Goal: Obtain resource: Download file/media

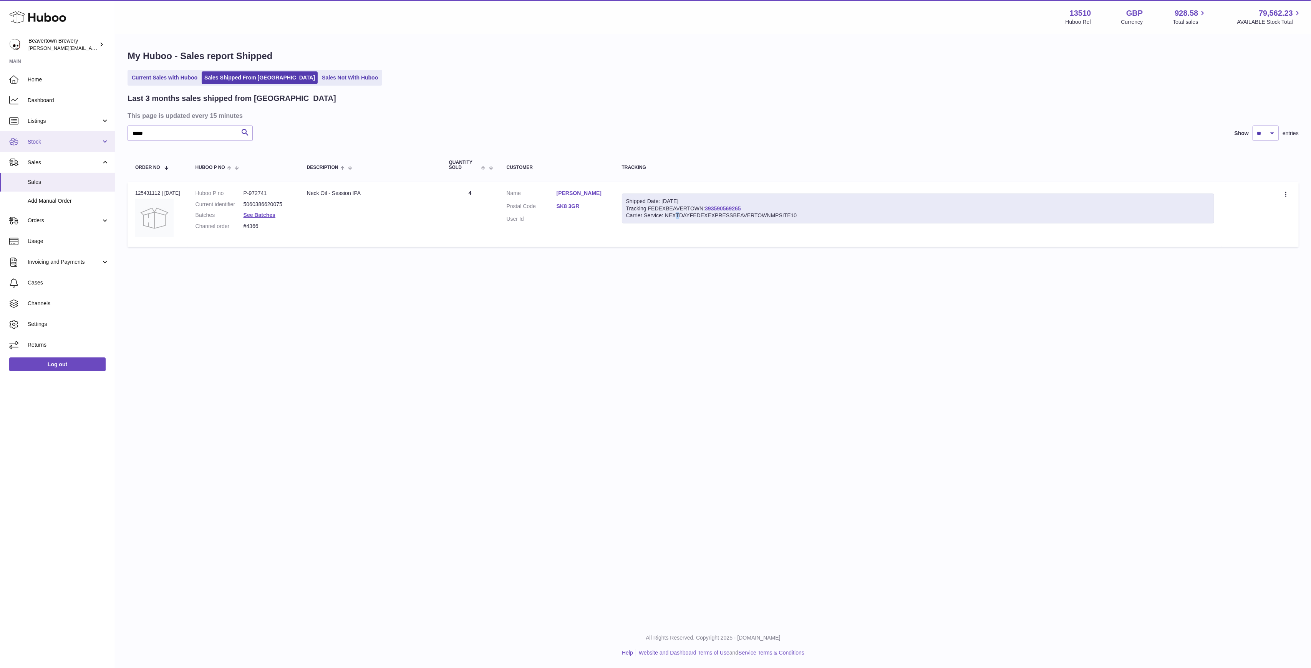
click at [47, 143] on span "Stock" at bounding box center [64, 141] width 73 height 7
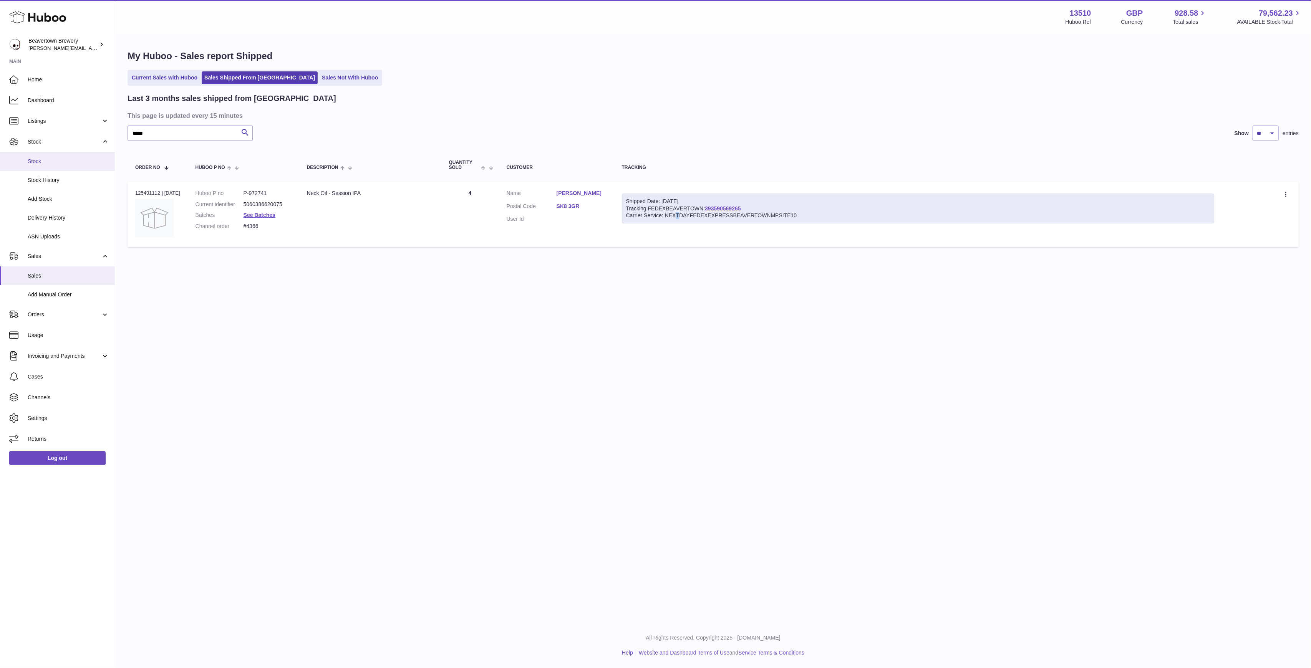
click at [51, 161] on span "Stock" at bounding box center [68, 161] width 81 height 7
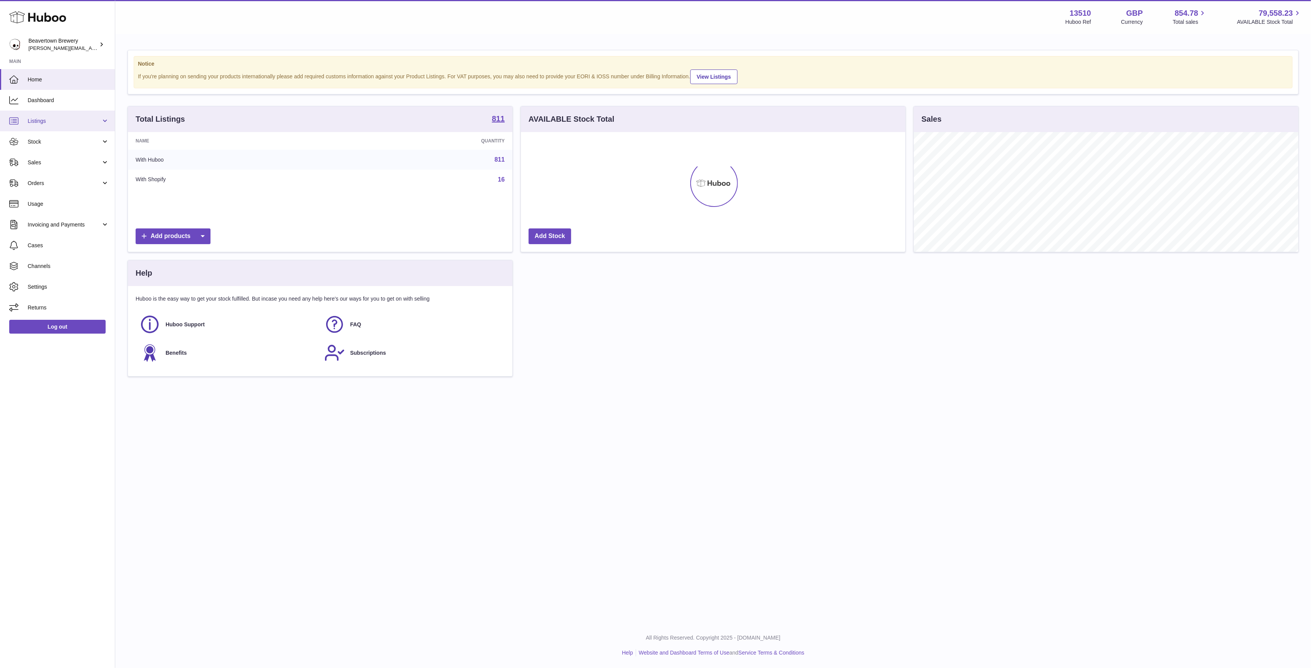
scroll to position [120, 384]
click at [61, 135] on link "Stock" at bounding box center [57, 141] width 115 height 21
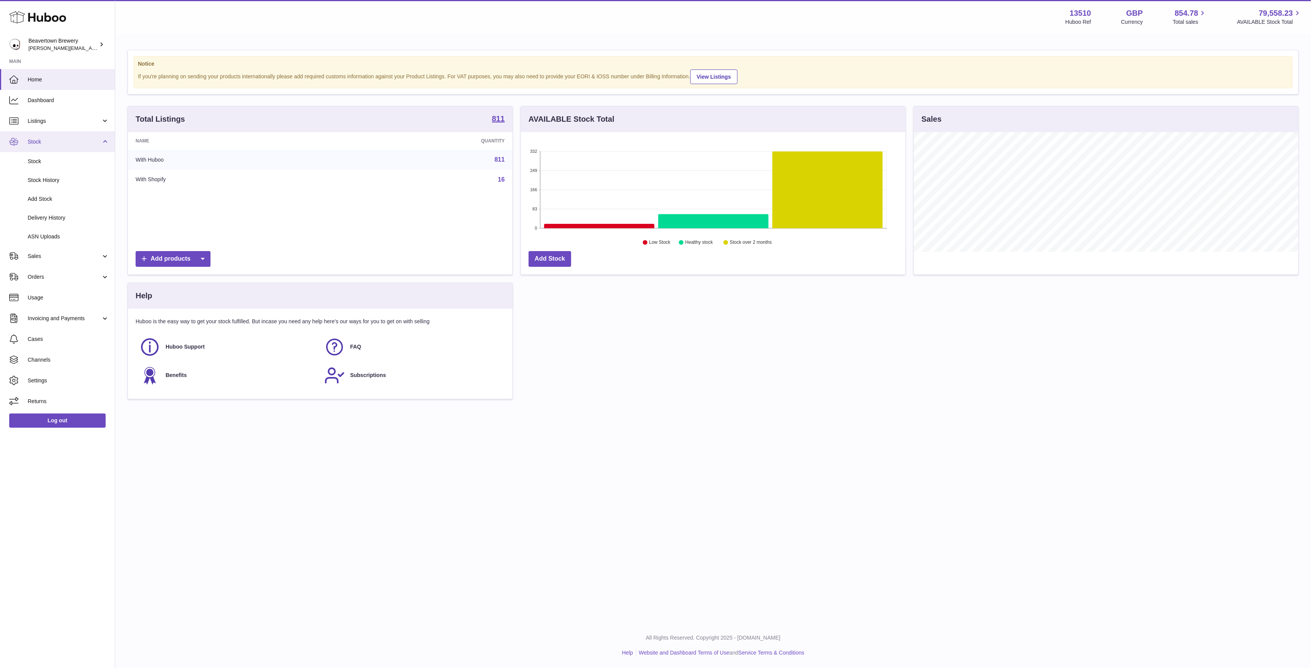
click at [67, 147] on link "Stock" at bounding box center [57, 141] width 115 height 21
click at [53, 146] on link "Stock" at bounding box center [57, 141] width 115 height 21
click at [55, 160] on span "Stock" at bounding box center [68, 161] width 81 height 7
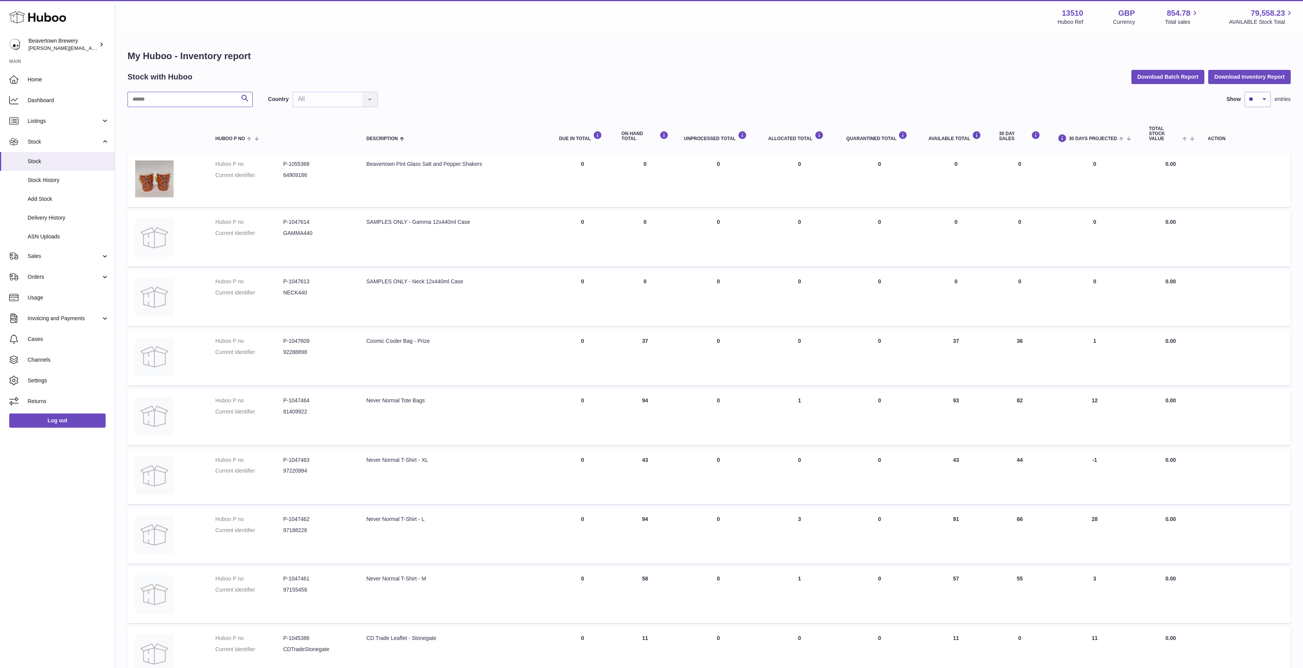
click at [184, 99] on input "text" at bounding box center [189, 99] width 125 height 15
paste input "*******"
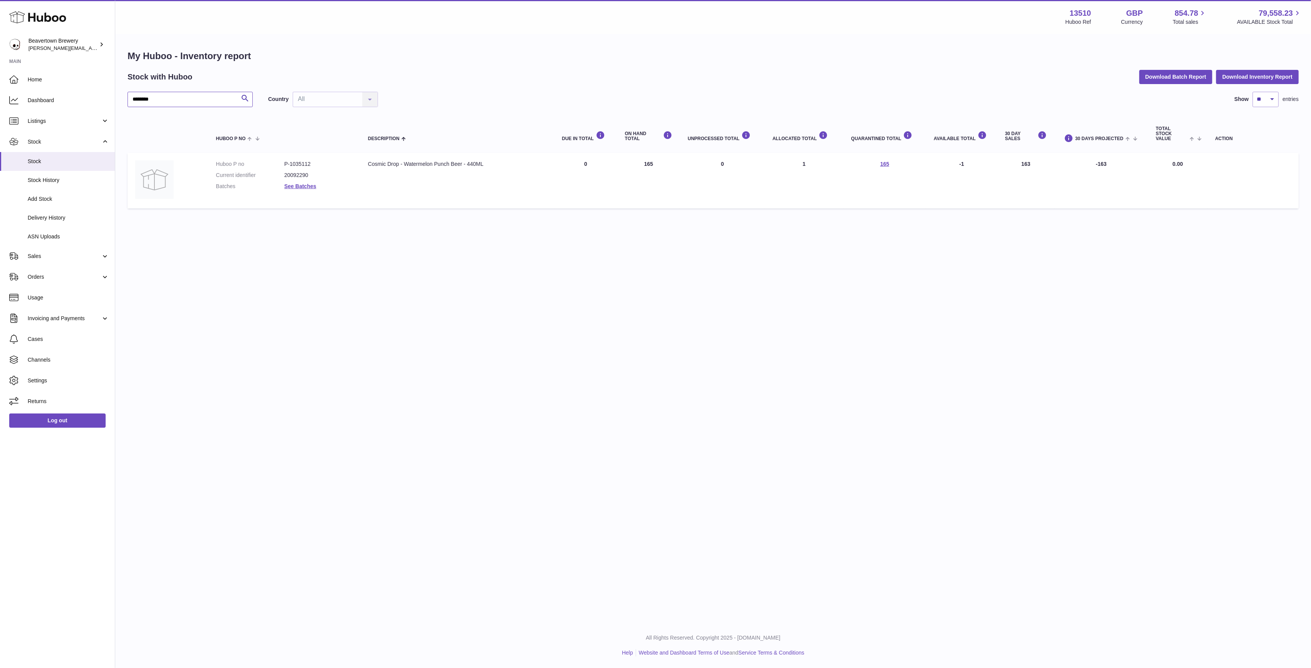
type input "*******"
click at [1258, 75] on button "Download Inventory Report" at bounding box center [1257, 77] width 83 height 14
click at [1178, 69] on div "My Huboo - Inventory report Stock with Huboo Download Batch Report Download Inv…" at bounding box center [712, 131] width 1171 height 162
click at [1177, 70] on button "Download Batch Report" at bounding box center [1175, 77] width 73 height 14
